Goal: Task Accomplishment & Management: Manage account settings

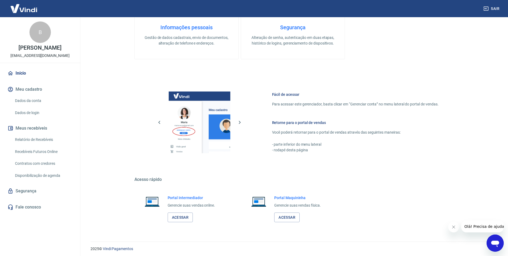
scroll to position [218, 0]
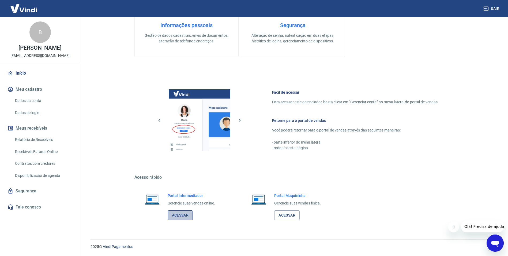
click at [184, 214] on link "Acessar" at bounding box center [180, 215] width 25 height 10
